Goal: Share content: Share content

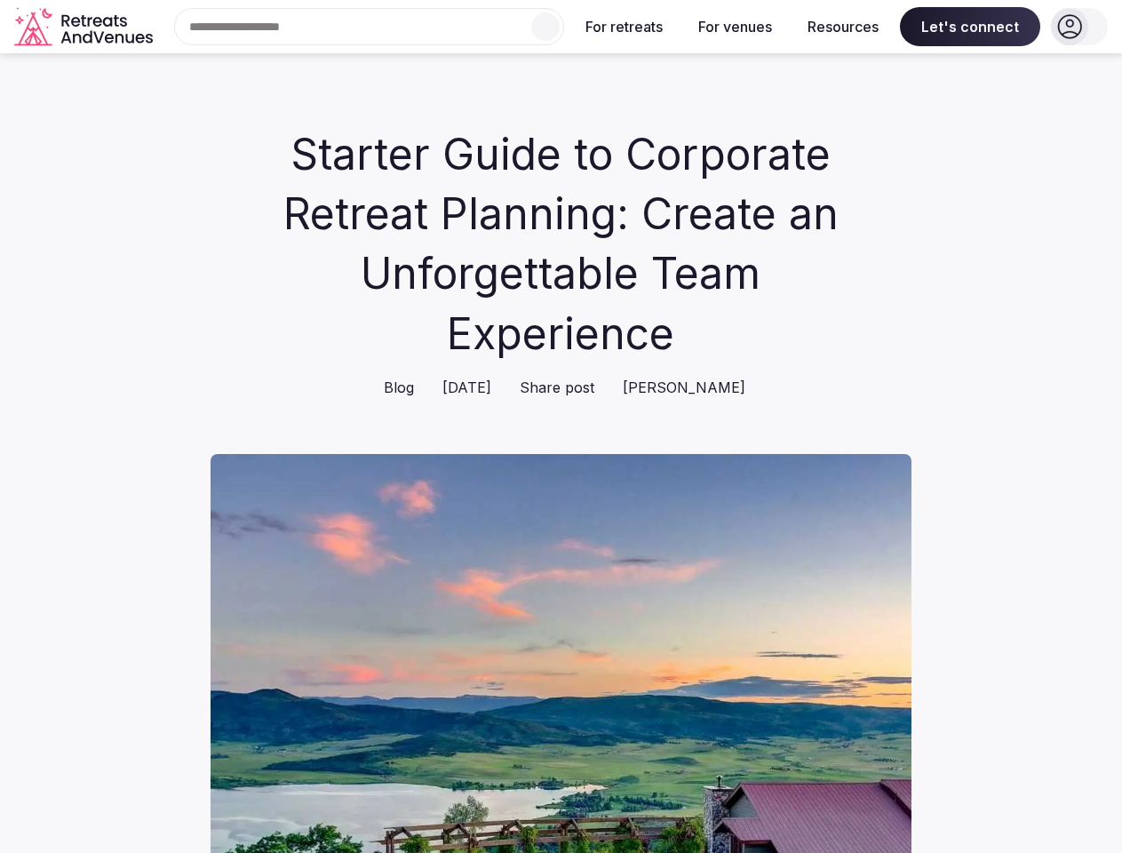
click at [370, 27] on div "Search Popular Destinations [GEOGRAPHIC_DATA], [GEOGRAPHIC_DATA] [GEOGRAPHIC_DA…" at bounding box center [362, 26] width 404 height 37
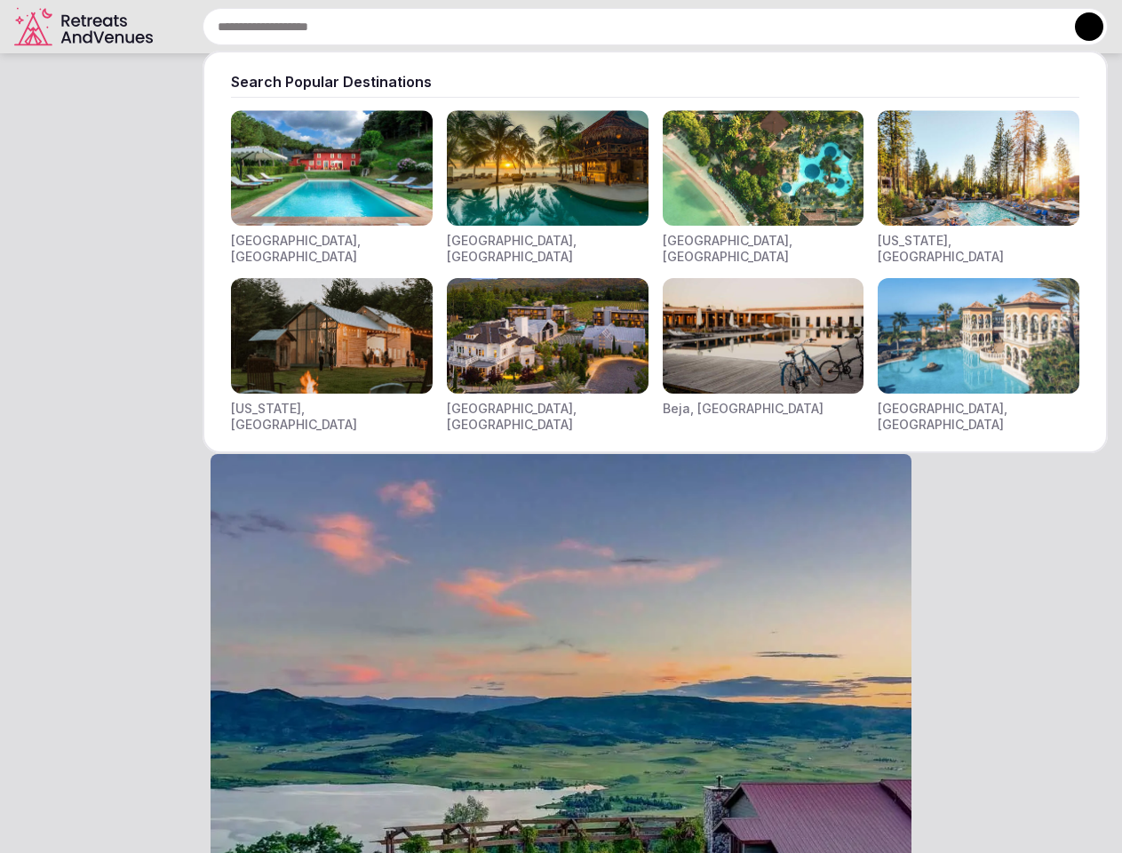
click at [545, 27] on input "text" at bounding box center [655, 26] width 905 height 37
click at [625, 27] on input "text" at bounding box center [655, 26] width 905 height 37
click at [735, 27] on input "text" at bounding box center [655, 26] width 905 height 37
click at [843, 27] on input "text" at bounding box center [655, 26] width 905 height 37
click at [970, 27] on input "text" at bounding box center [655, 26] width 905 height 37
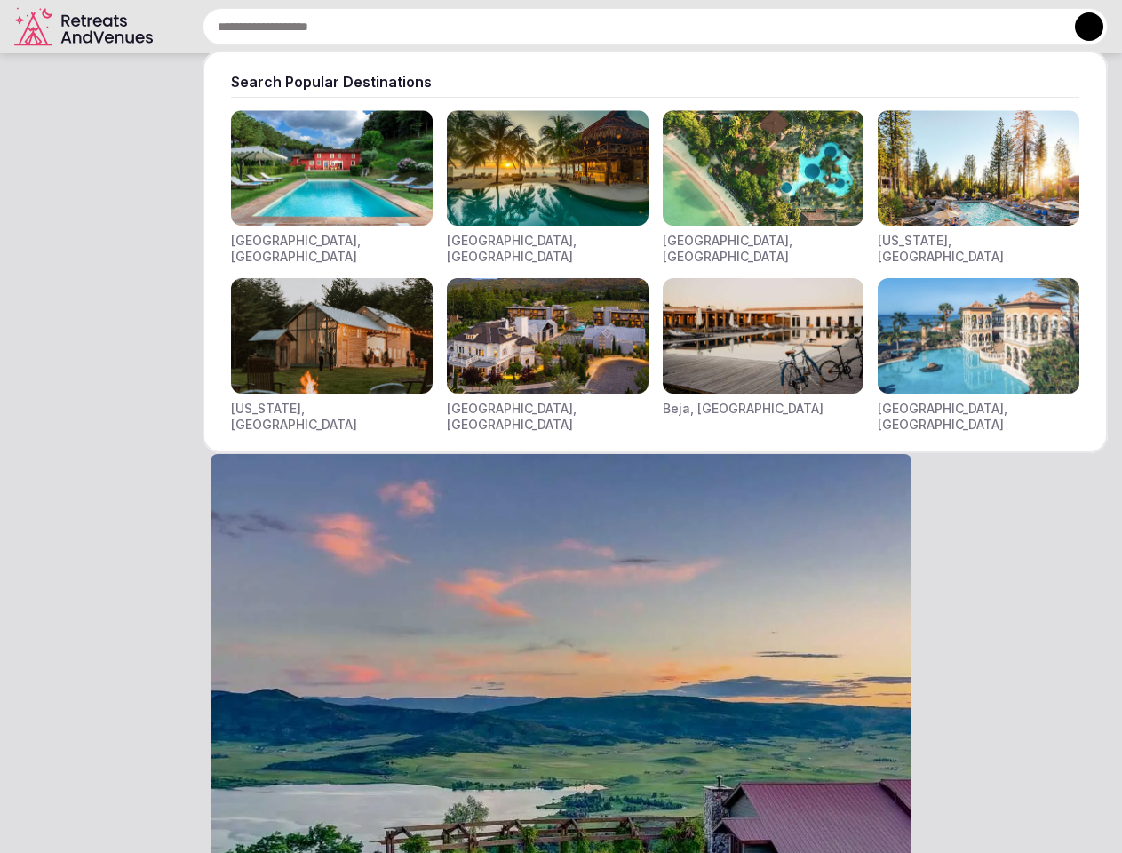
click at [1079, 27] on button at bounding box center [1089, 26] width 28 height 28
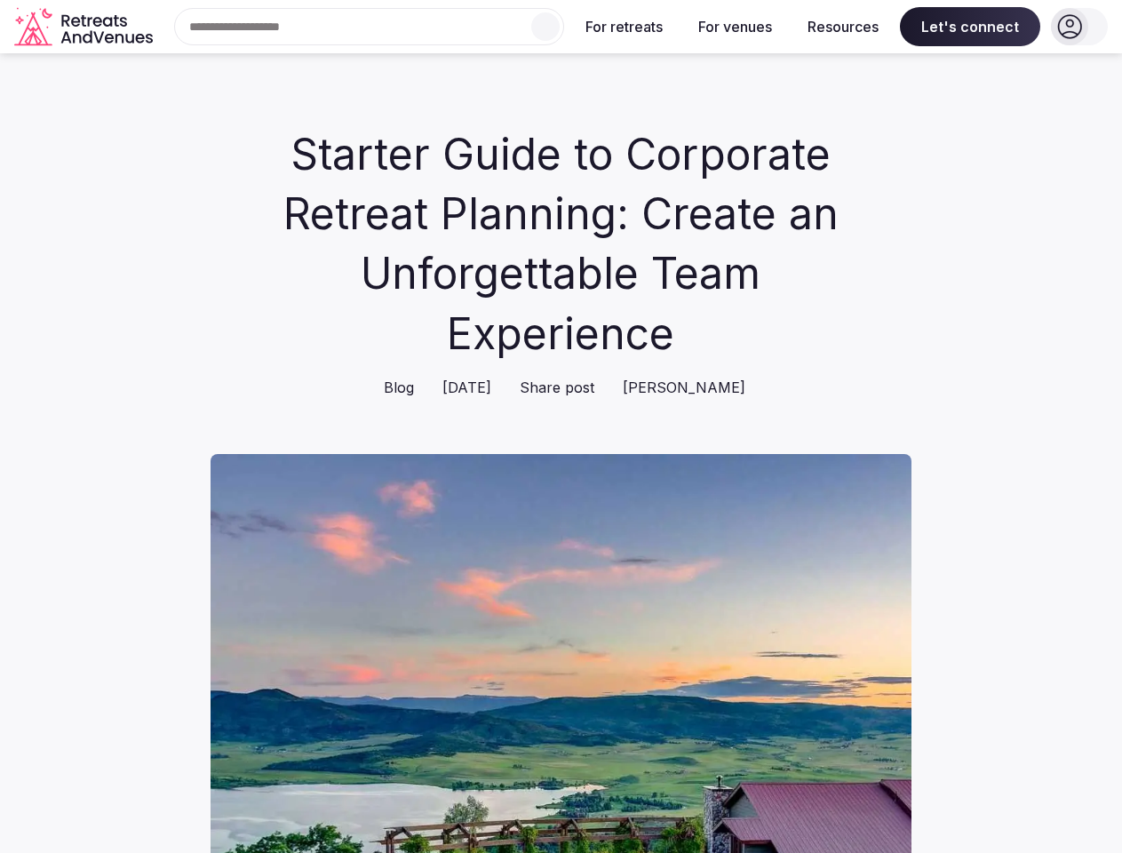
click at [577, 397] on span "Share post" at bounding box center [557, 388] width 75 height 20
